Goal: Task Accomplishment & Management: Use online tool/utility

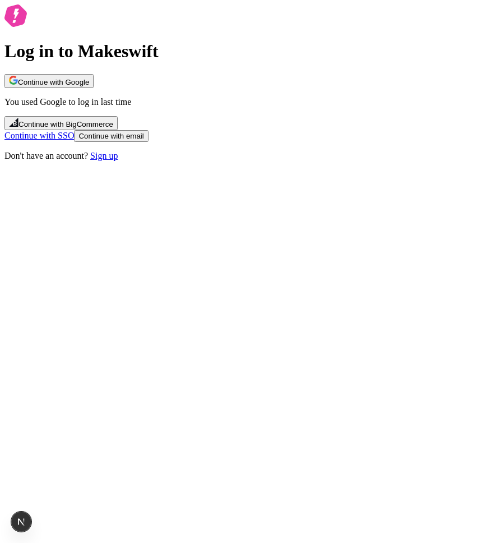
click at [89, 86] on span "Continue with Google" at bounding box center [53, 82] width 71 height 8
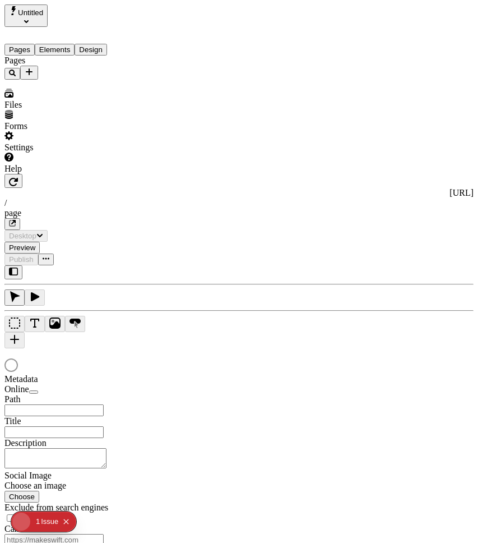
type input "/page"
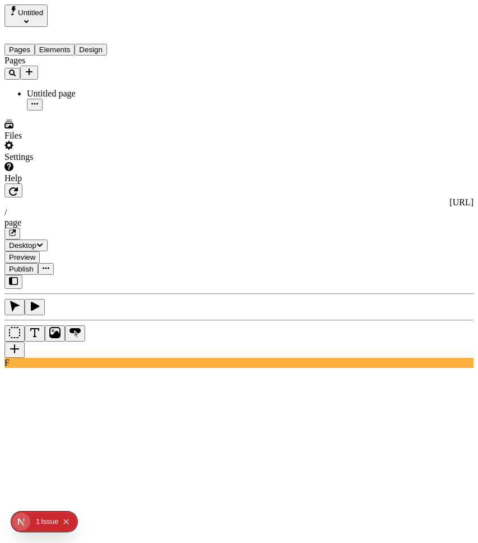
click at [34, 265] on span "Publish" at bounding box center [21, 269] width 25 height 8
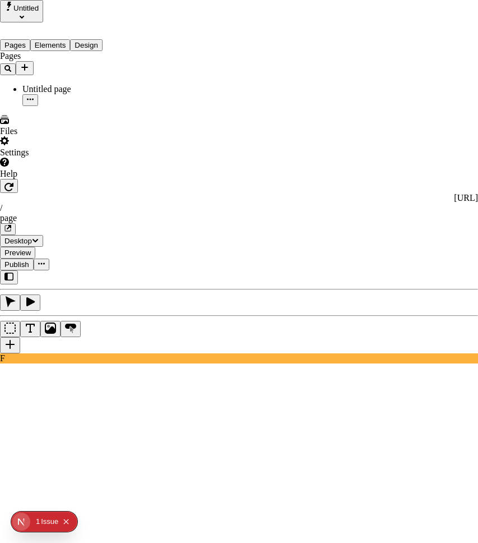
checkbox input "true"
checkbox input "false"
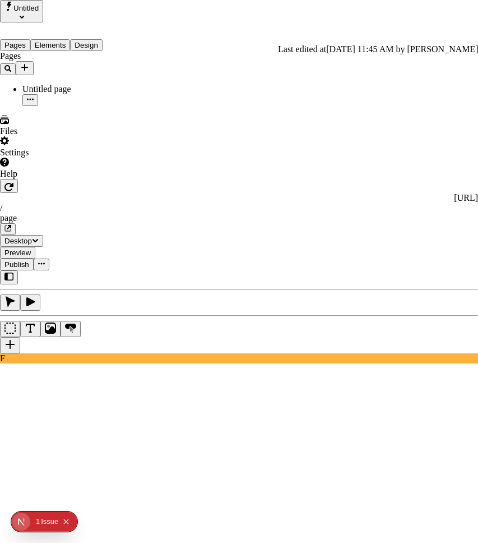
drag, startPoint x: 365, startPoint y: 144, endPoint x: 388, endPoint y: 145, distance: 23.5
checkbox input "true"
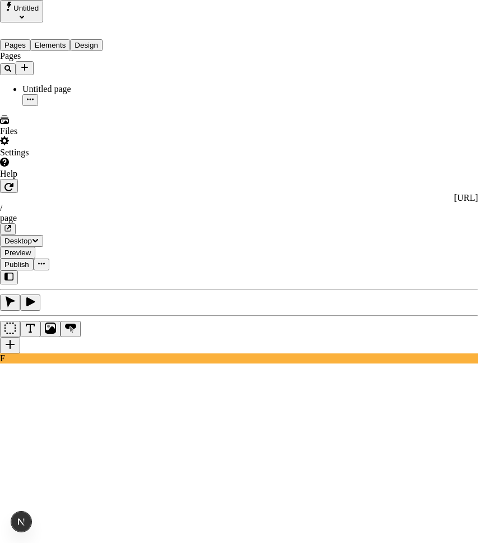
checkbox input "true"
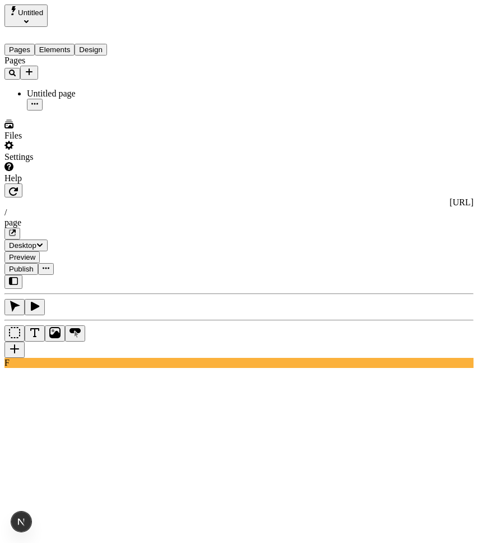
click at [68, 44] on button "Elements" at bounding box center [55, 50] width 40 height 12
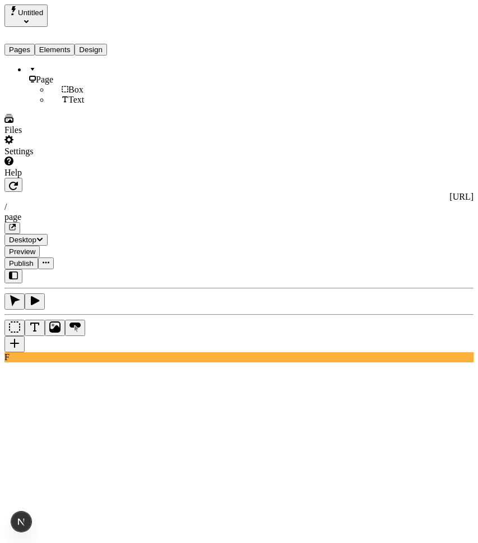
click at [99, 44] on button "Design" at bounding box center [91, 50] width 33 height 12
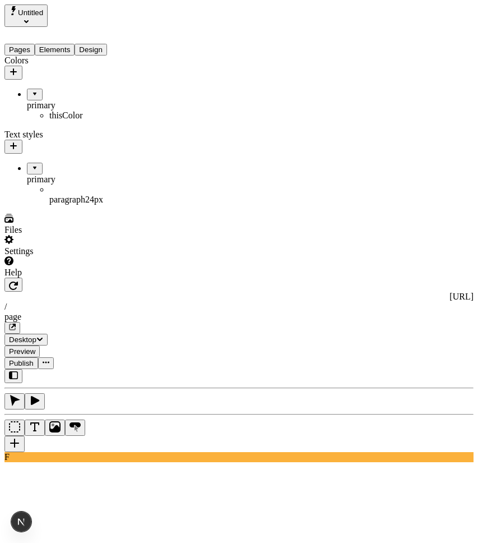
click at [49, 195] on div "paragraph 24 px" at bounding box center [94, 200] width 90 height 10
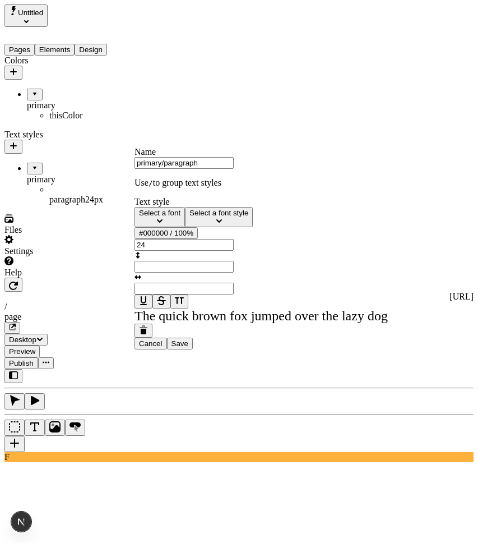
click at [234, 169] on input "primary/paragraph" at bounding box center [184, 163] width 99 height 12
type input "primary/paragraph2"
click at [167, 349] on button "Cancel" at bounding box center [151, 343] width 33 height 12
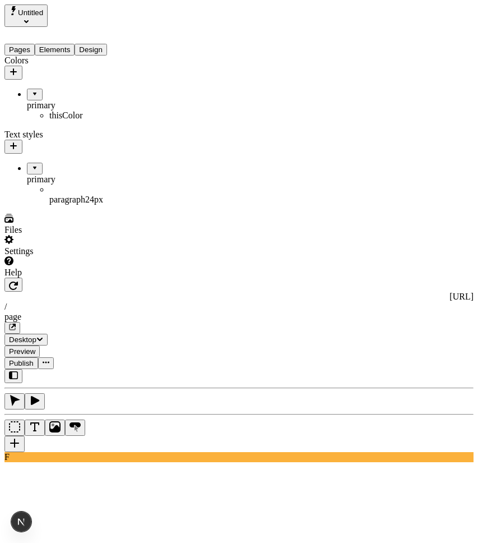
click at [34, 359] on span "Publish" at bounding box center [21, 363] width 25 height 8
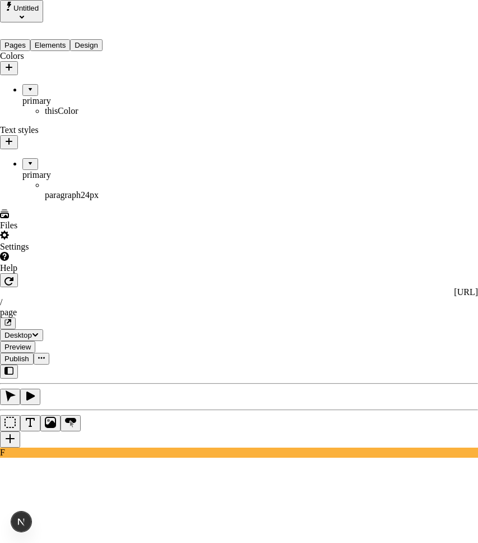
checkbox input "true"
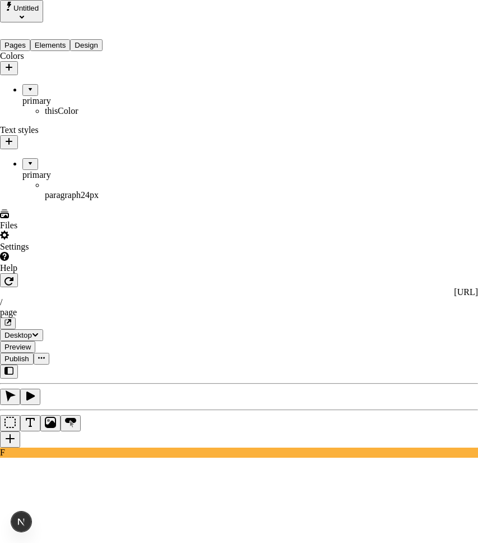
checkbox input "true"
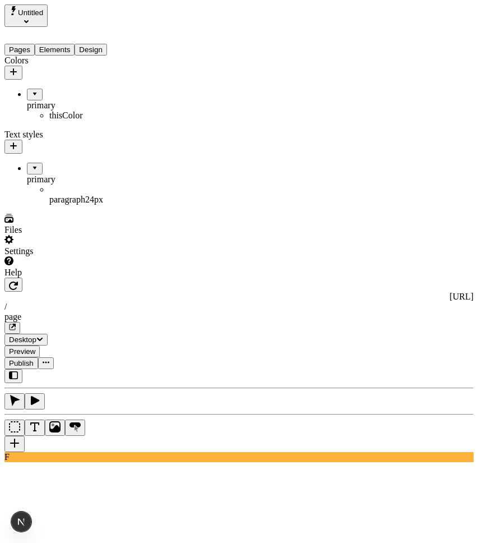
click at [61, 195] on div "paragraph 24 px" at bounding box center [94, 200] width 90 height 10
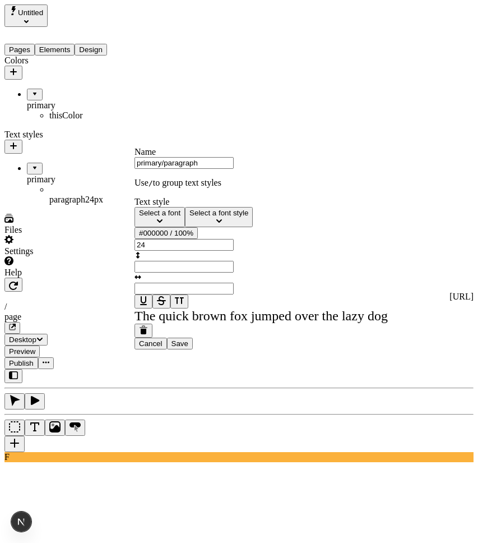
click at [209, 157] on div "Name" at bounding box center [261, 152] width 253 height 10
click at [208, 169] on input "primary/paragraph" at bounding box center [184, 163] width 99 height 12
click at [217, 169] on input "primary/paragraph" at bounding box center [184, 163] width 99 height 12
type input "primary/paragraph2"
click at [188, 348] on span "Save" at bounding box center [180, 343] width 17 height 8
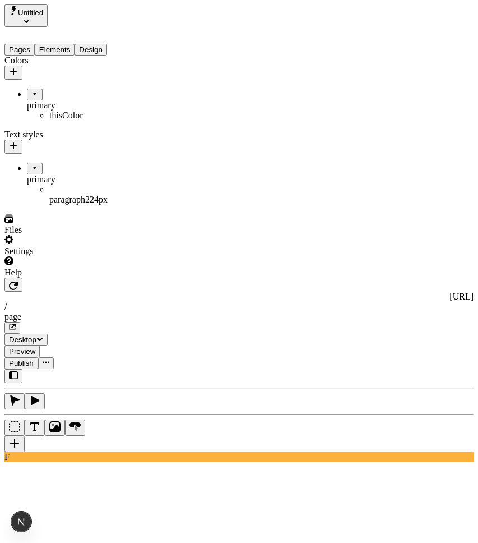
click at [34, 359] on span "Publish" at bounding box center [21, 363] width 25 height 8
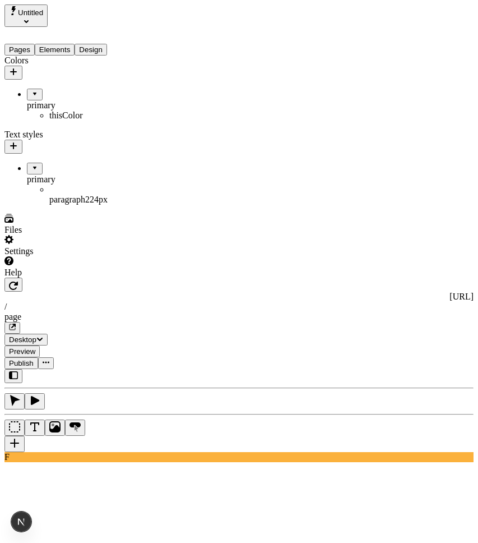
click at [72, 110] on div "thisColor" at bounding box center [94, 115] width 90 height 10
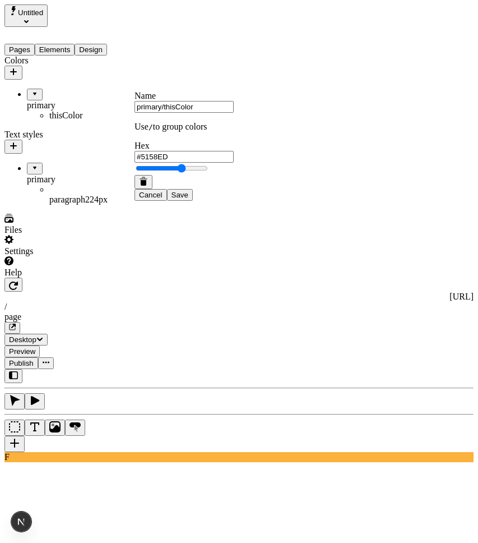
click at [206, 113] on input "primary/thisColor" at bounding box center [184, 107] width 99 height 12
type input "primary/thisColor2"
click at [188, 199] on span "Save" at bounding box center [180, 195] width 17 height 8
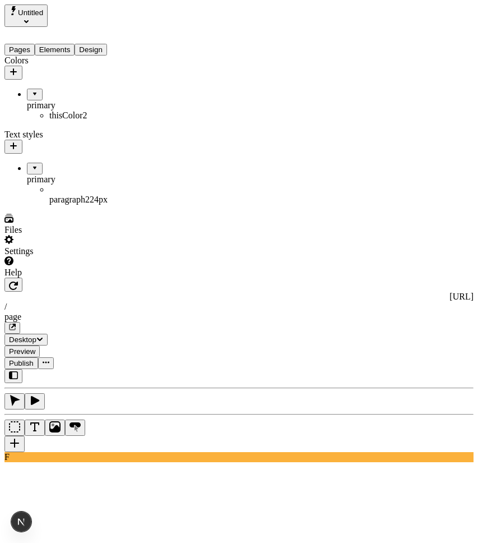
click at [34, 359] on span "Publish" at bounding box center [21, 363] width 25 height 8
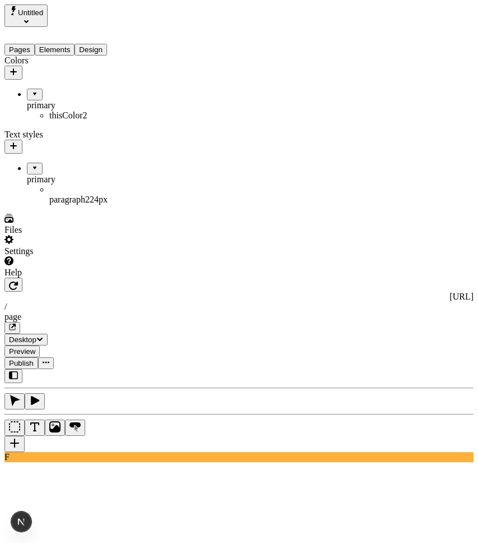
click at [72, 110] on div "thisColor2" at bounding box center [94, 115] width 90 height 10
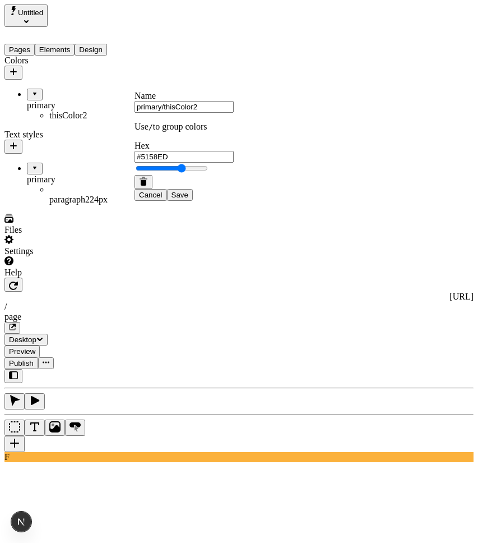
click at [34, 359] on span "Publish" at bounding box center [21, 363] width 25 height 8
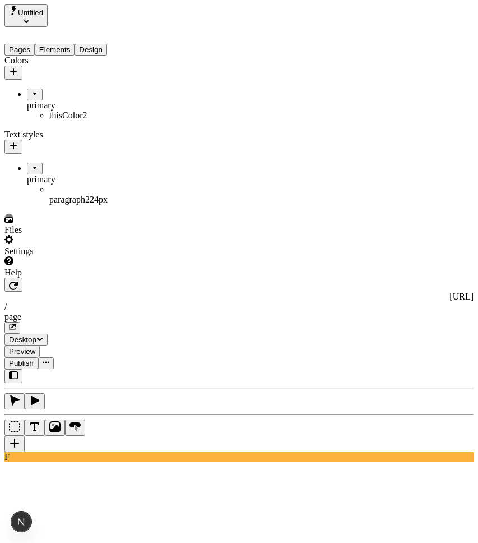
click at [49, 110] on div "thisColor2" at bounding box center [94, 115] width 90 height 10
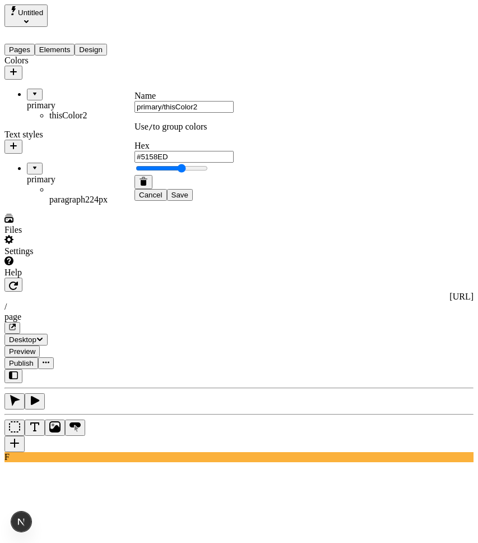
type input "#42435C"
click at [188, 199] on span "Save" at bounding box center [180, 195] width 17 height 8
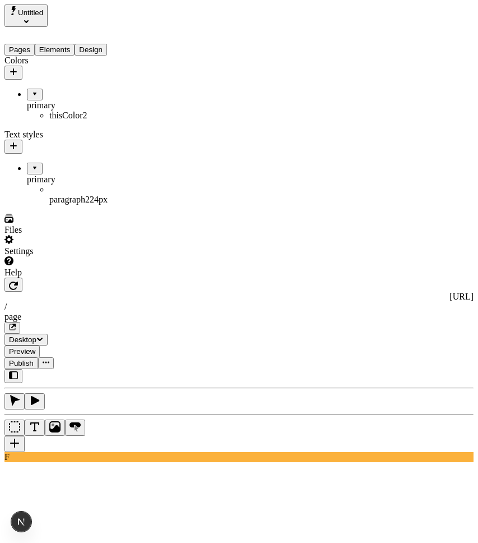
click at [34, 359] on span "Publish" at bounding box center [21, 363] width 25 height 8
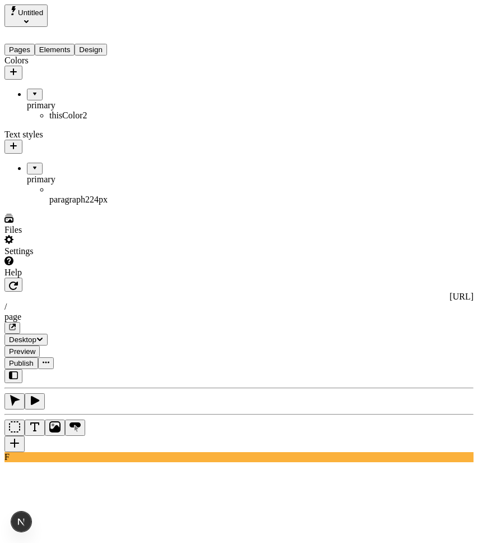
click at [34, 359] on span "Publish" at bounding box center [21, 363] width 25 height 8
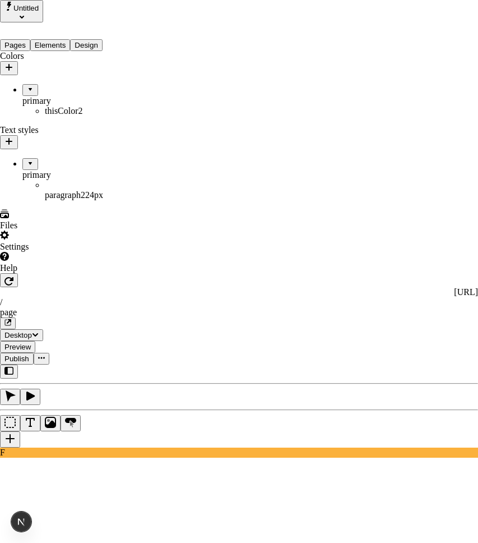
checkbox input "true"
checkbox input "false"
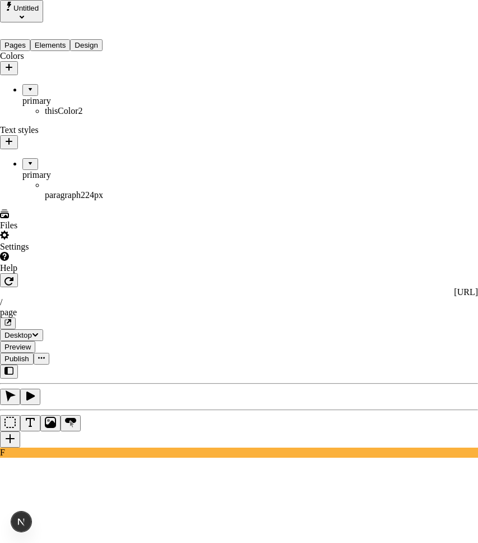
checkbox input "true"
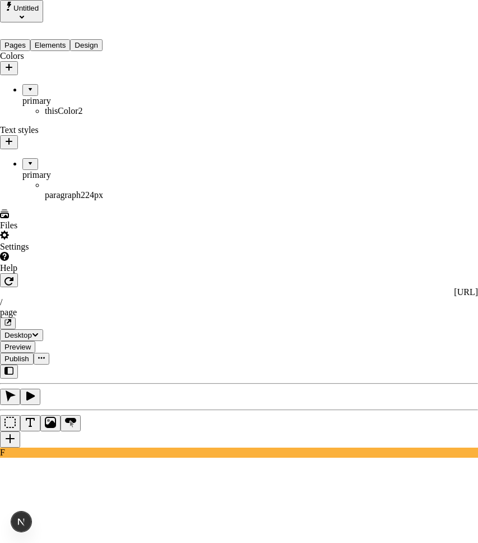
checkbox input "true"
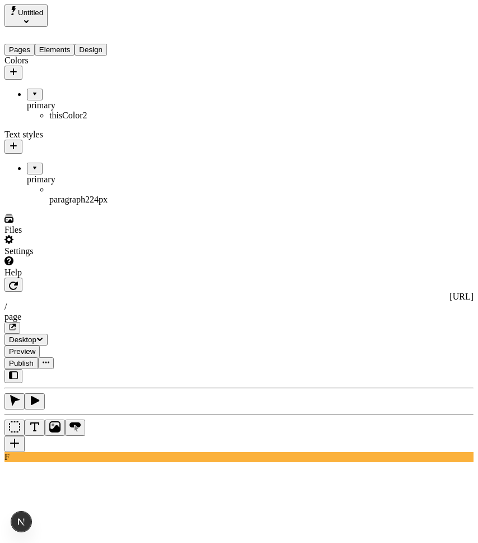
click at [55, 195] on div "paragraph2 24 px" at bounding box center [94, 200] width 90 height 10
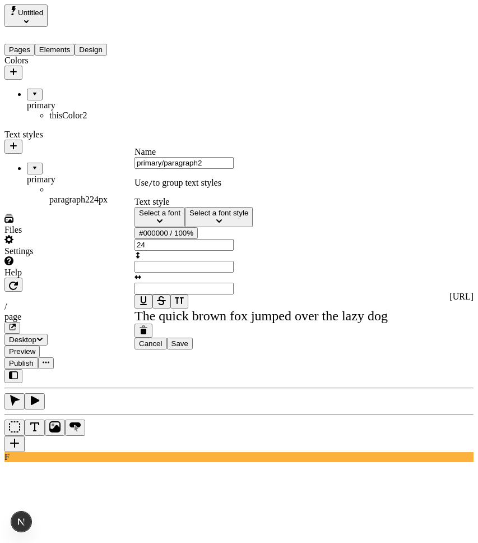
click at [193, 237] on div "#000000 / 100%" at bounding box center [166, 233] width 54 height 8
click at [156, 350] on div "thisColor2" at bounding box center [135, 348] width 99 height 10
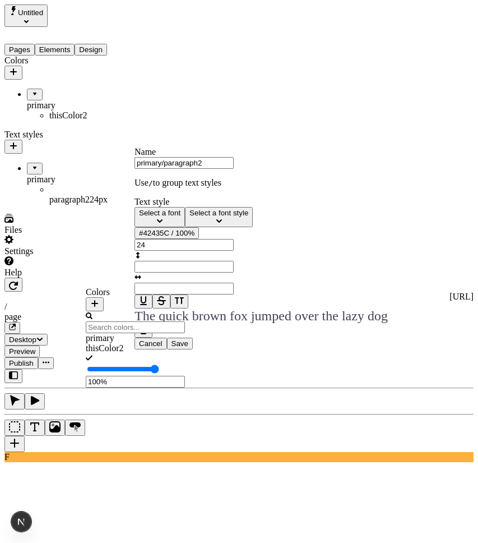
type input "60%"
click at [233, 323] on div "The quick brown fox jumped over the lazy dog" at bounding box center [261, 315] width 253 height 15
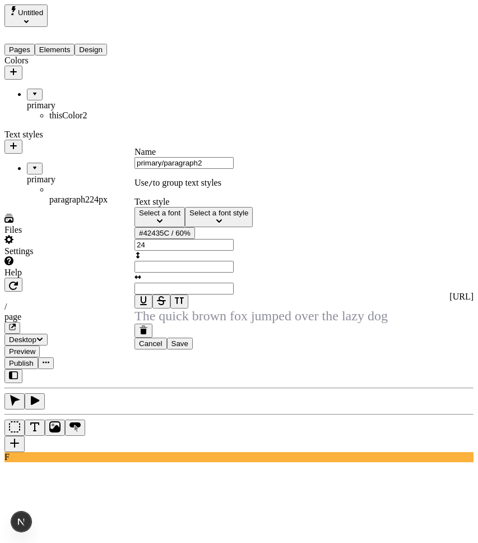
click at [188, 348] on span "Save" at bounding box center [180, 343] width 17 height 8
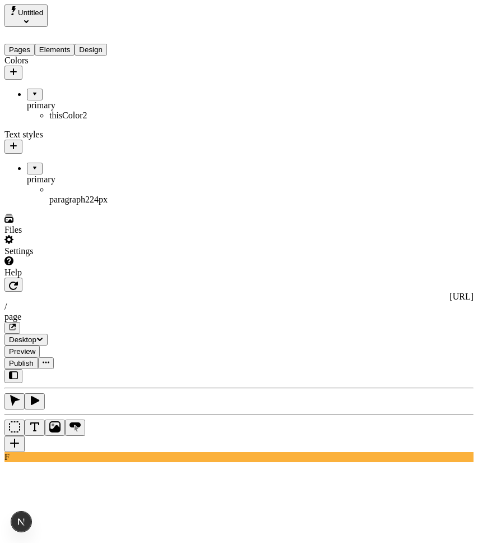
click at [34, 359] on span "Publish" at bounding box center [21, 363] width 25 height 8
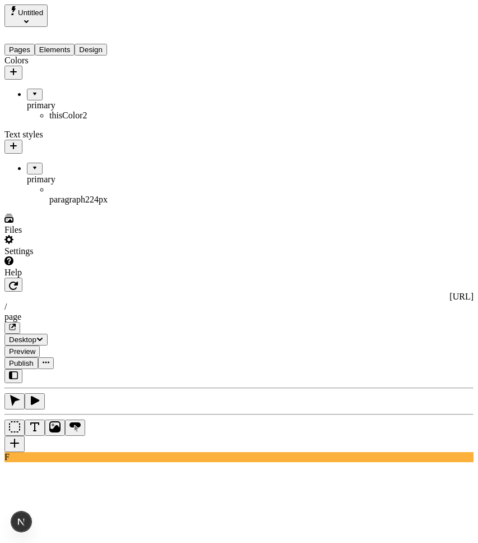
click at [62, 195] on div "paragraph2 24 px" at bounding box center [94, 200] width 90 height 10
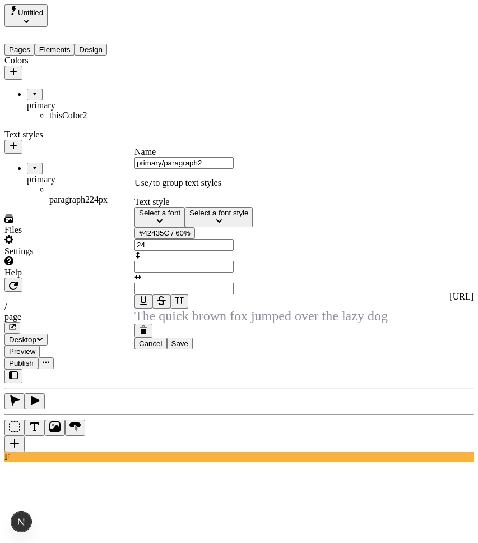
click at [178, 217] on span "Select a font" at bounding box center [159, 213] width 41 height 8
click at [184, 252] on div "Manage site fonts" at bounding box center [201, 247] width 121 height 10
click at [234, 251] on input "24" at bounding box center [184, 245] width 99 height 12
type input "28"
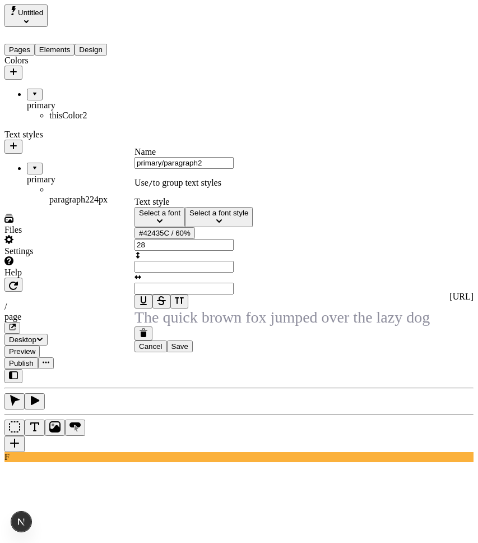
click at [188, 350] on span "Save" at bounding box center [180, 346] width 17 height 8
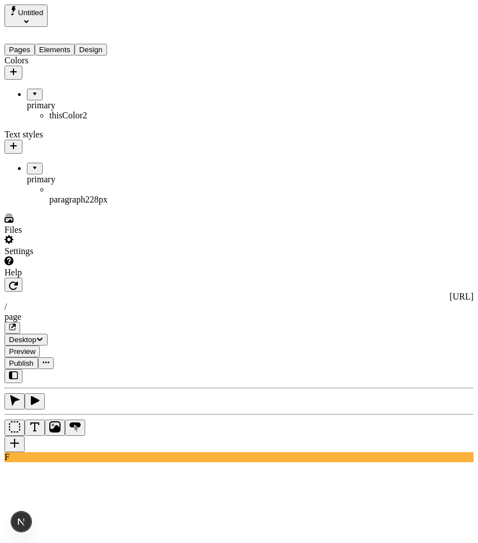
click at [34, 359] on span "Publish" at bounding box center [21, 363] width 25 height 8
